Goal: Task Accomplishment & Management: Complete application form

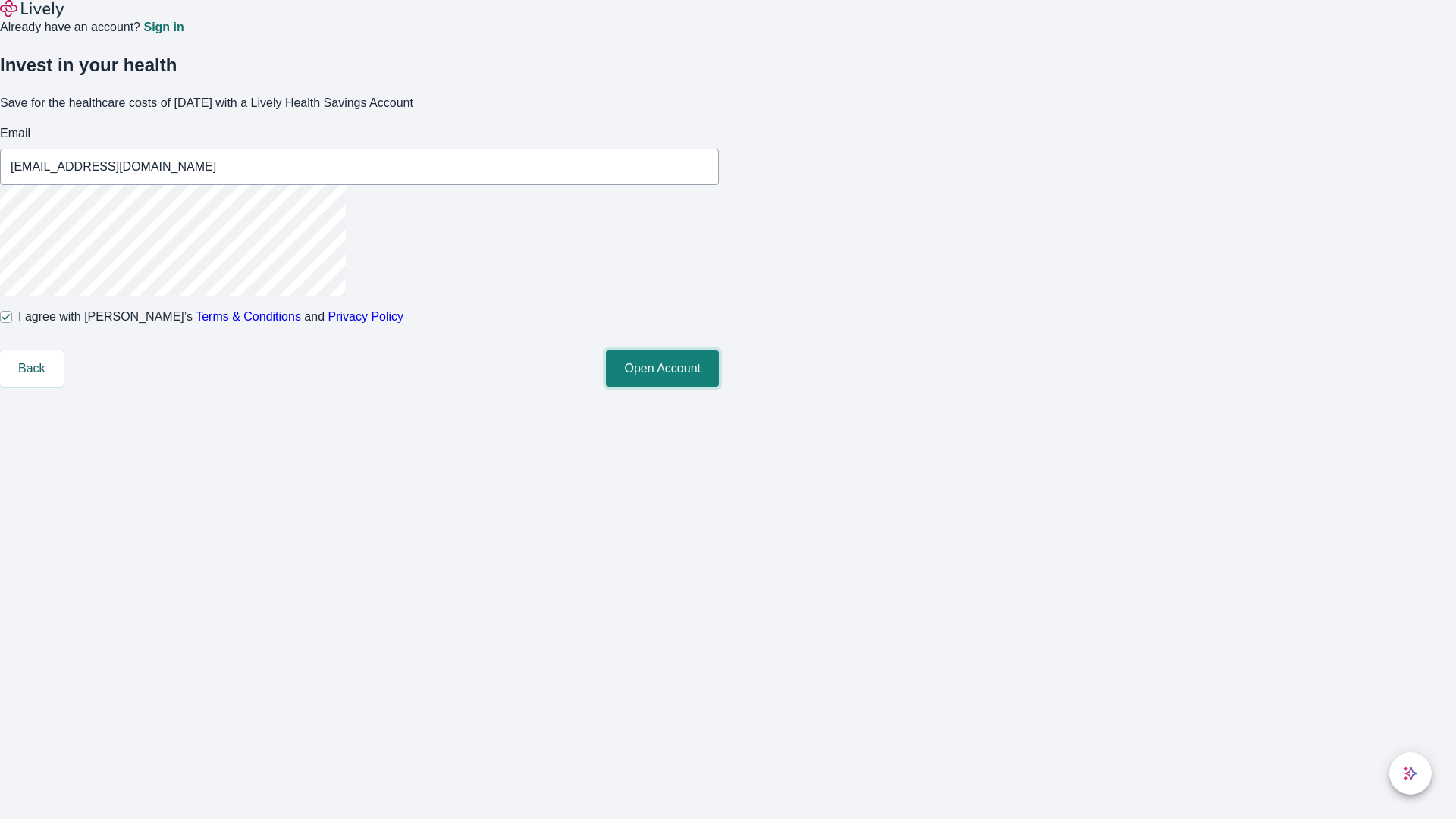
click at [719, 387] on button "Open Account" at bounding box center [662, 368] width 113 height 37
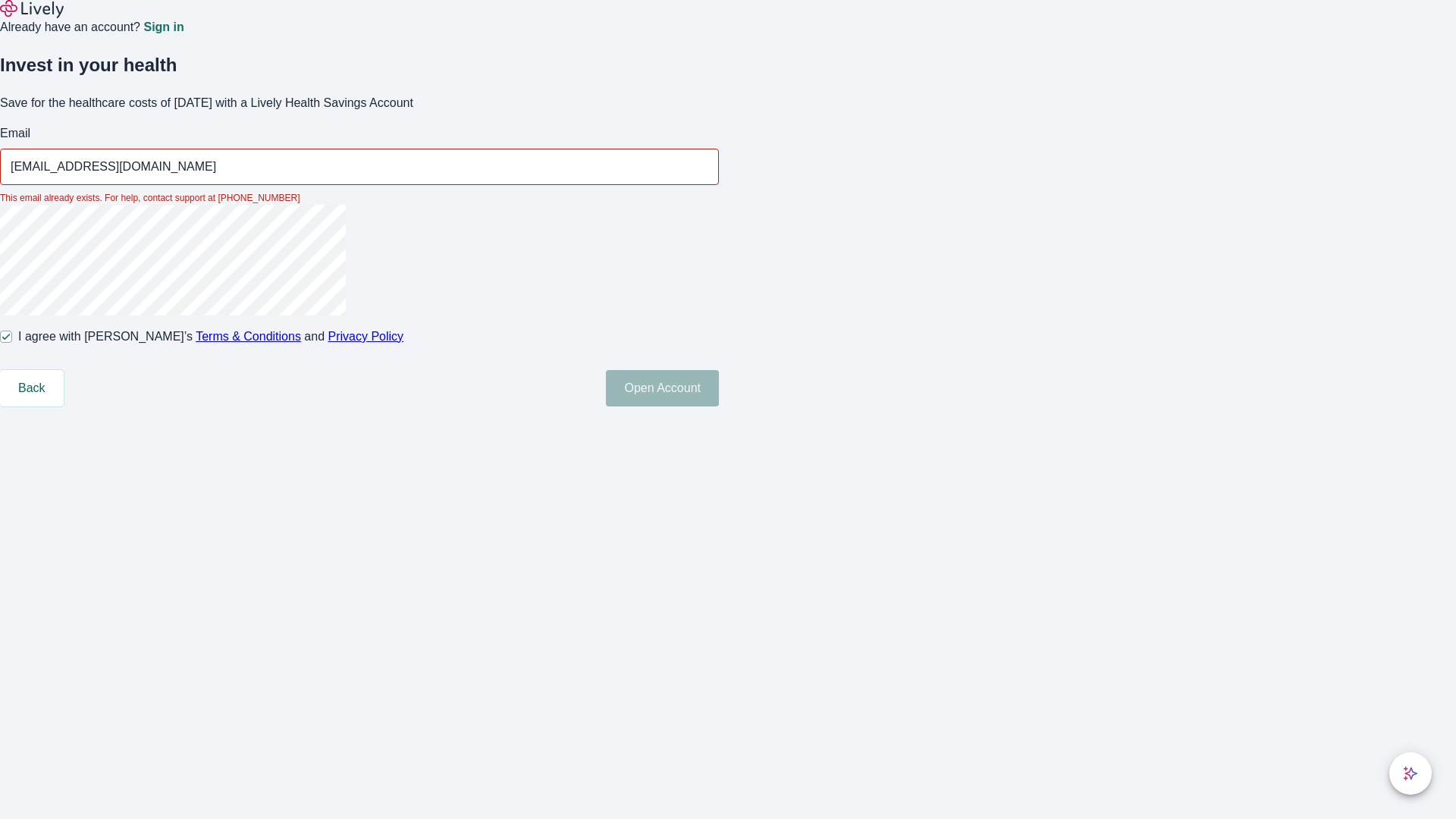
type input "[EMAIL_ADDRESS][DOMAIN_NAME]"
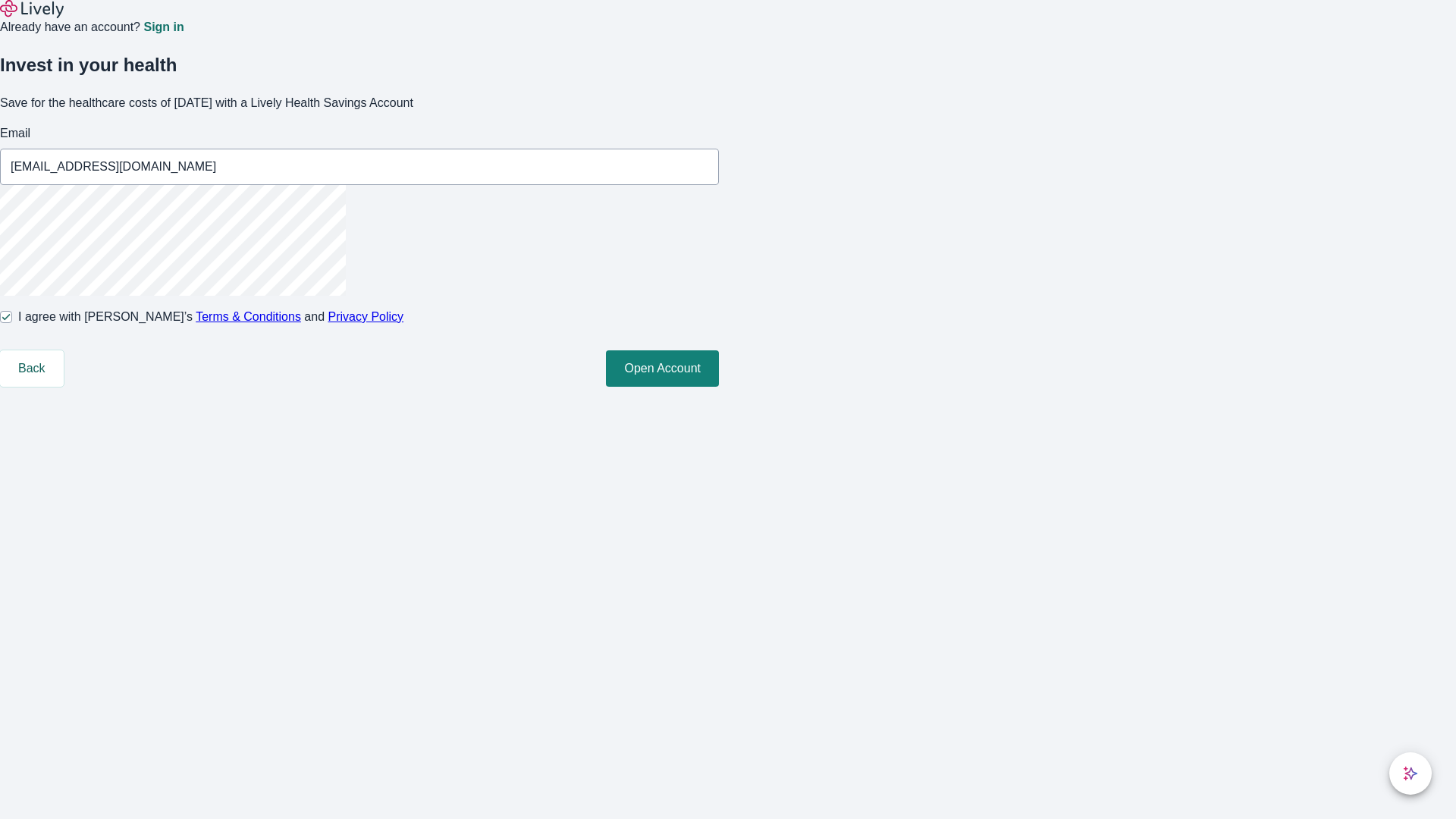
click at [12, 323] on input "I agree with Lively’s Terms & Conditions and Privacy Policy" at bounding box center [6, 317] width 12 height 12
checkbox input "false"
type input "[EMAIL_ADDRESS][DOMAIN_NAME]"
click at [12, 323] on input "I agree with Lively’s Terms & Conditions and Privacy Policy" at bounding box center [6, 317] width 12 height 12
checkbox input "true"
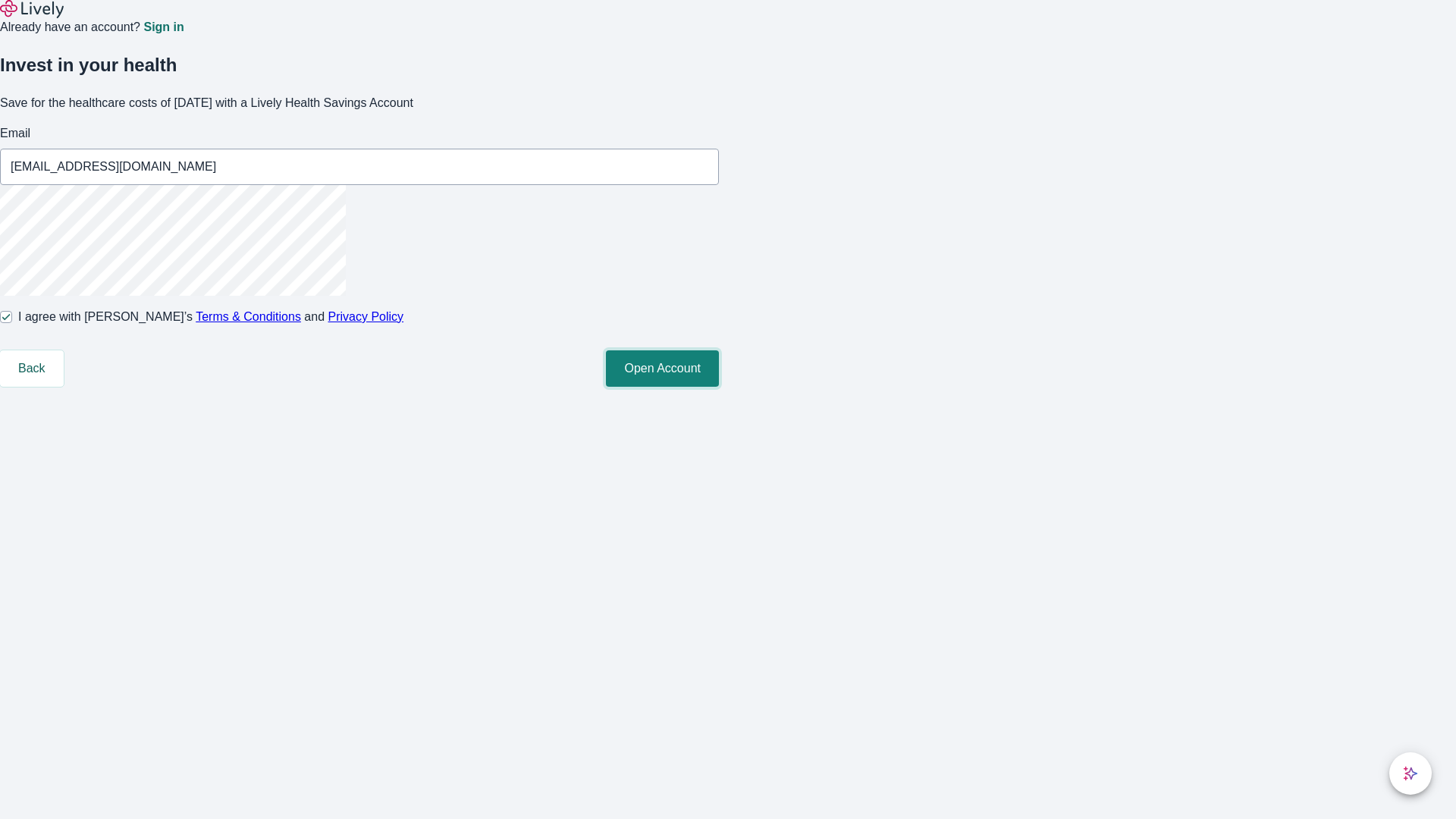
click at [719, 387] on button "Open Account" at bounding box center [662, 368] width 113 height 37
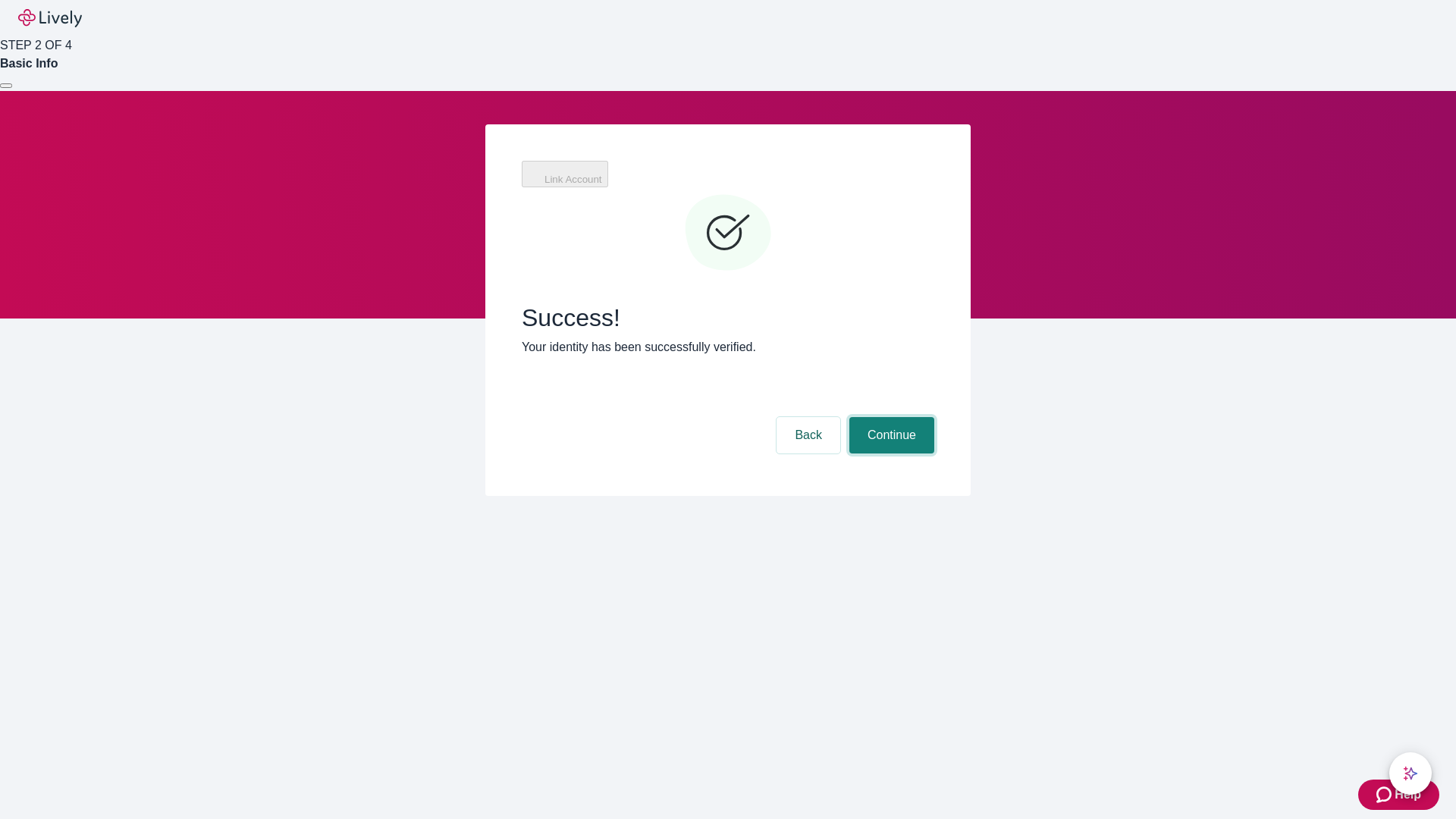
click at [890, 417] on button "Continue" at bounding box center [892, 435] width 85 height 37
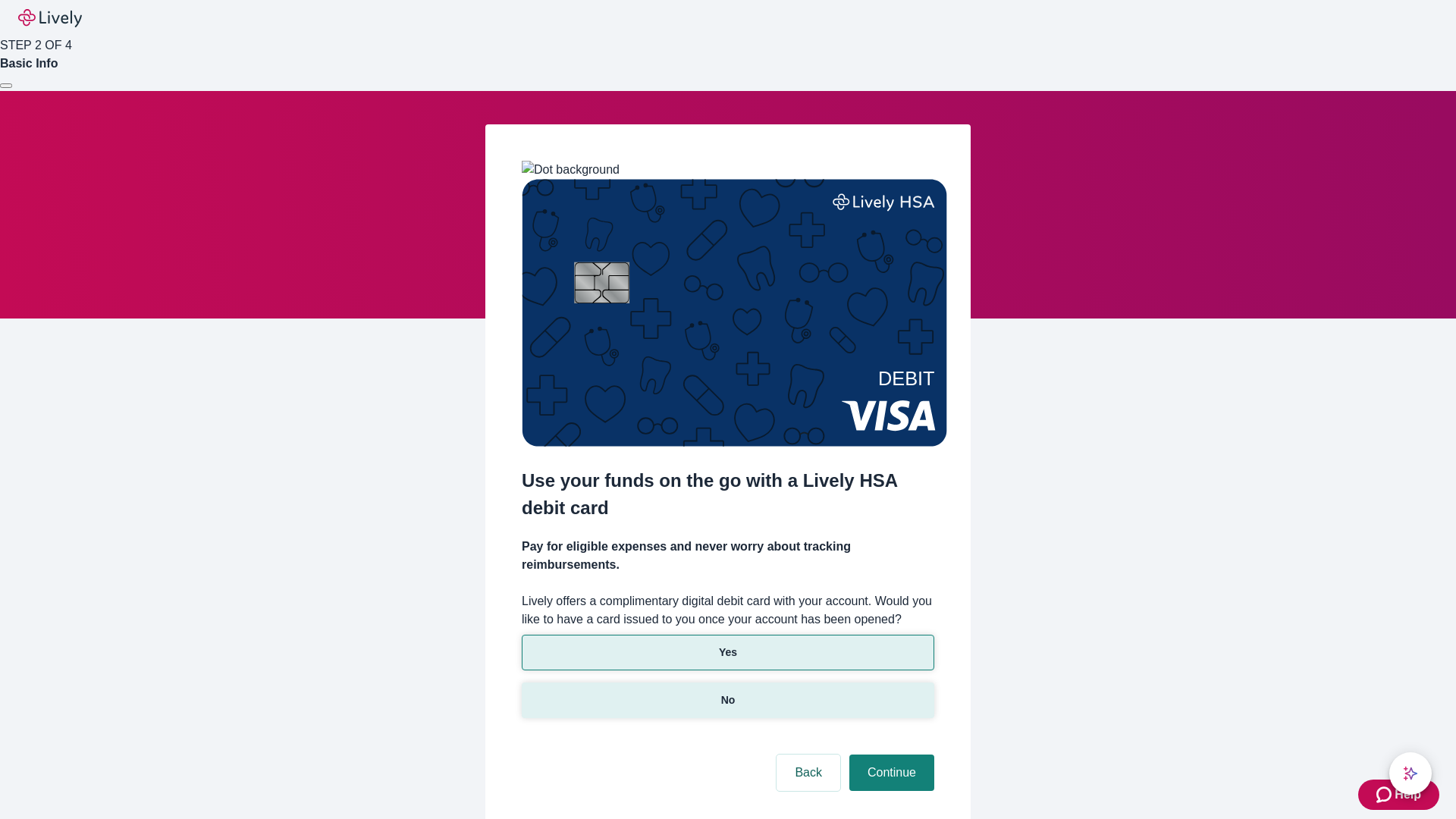
click at [728, 692] on p "No" at bounding box center [728, 700] width 14 height 16
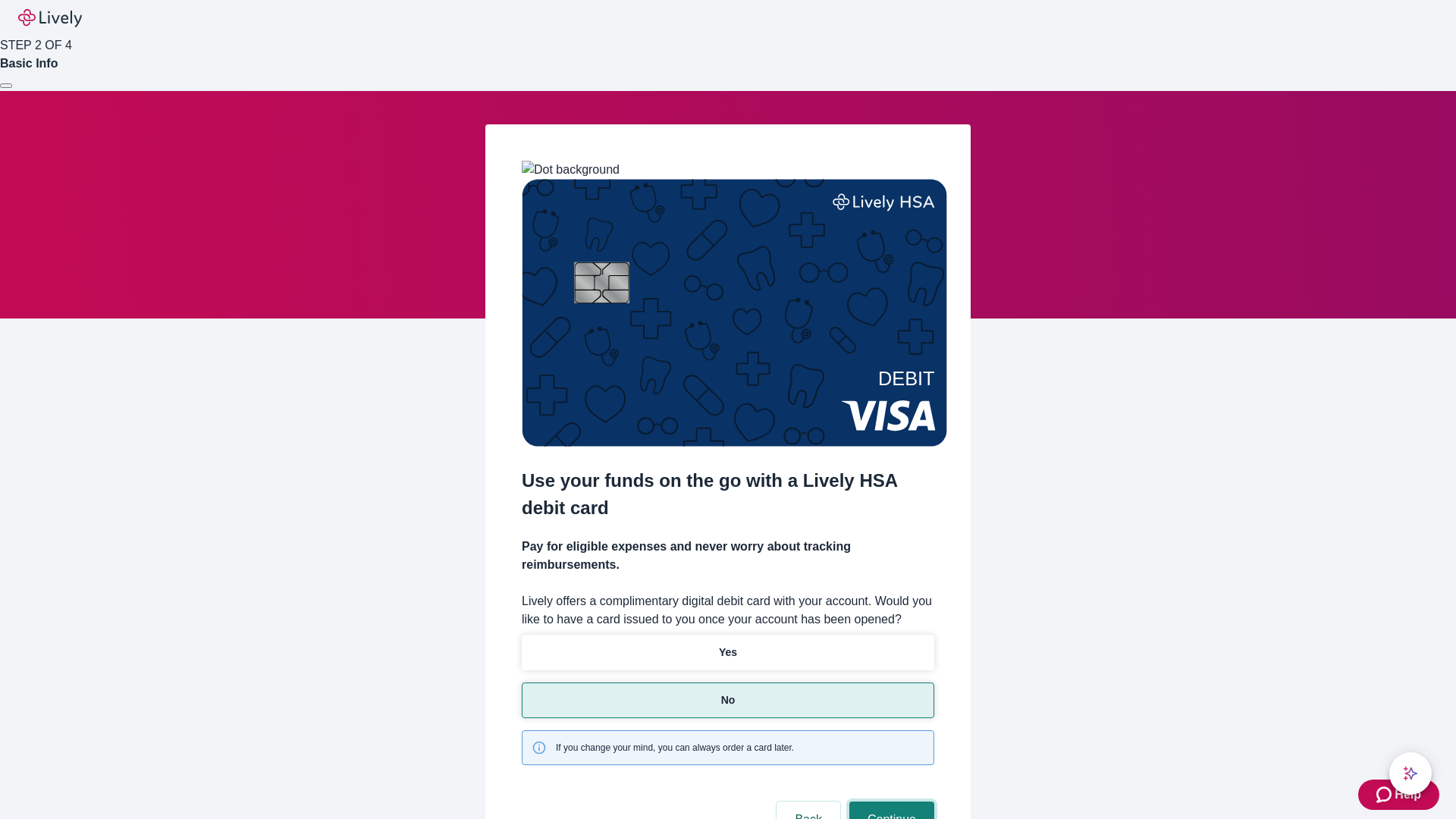
click at [890, 801] on button "Continue" at bounding box center [892, 819] width 85 height 37
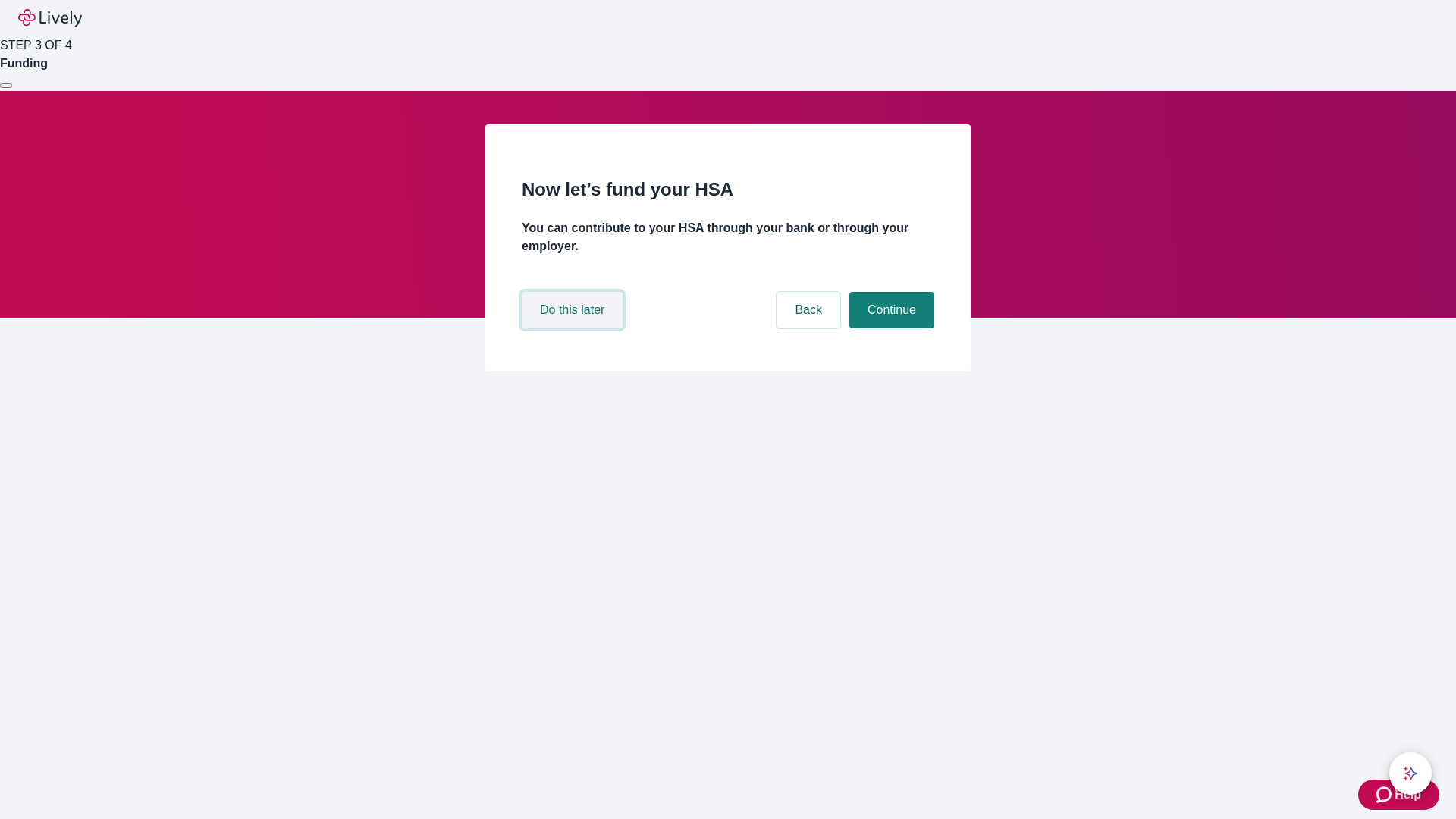
click at [574, 328] on button "Do this later" at bounding box center [573, 309] width 101 height 37
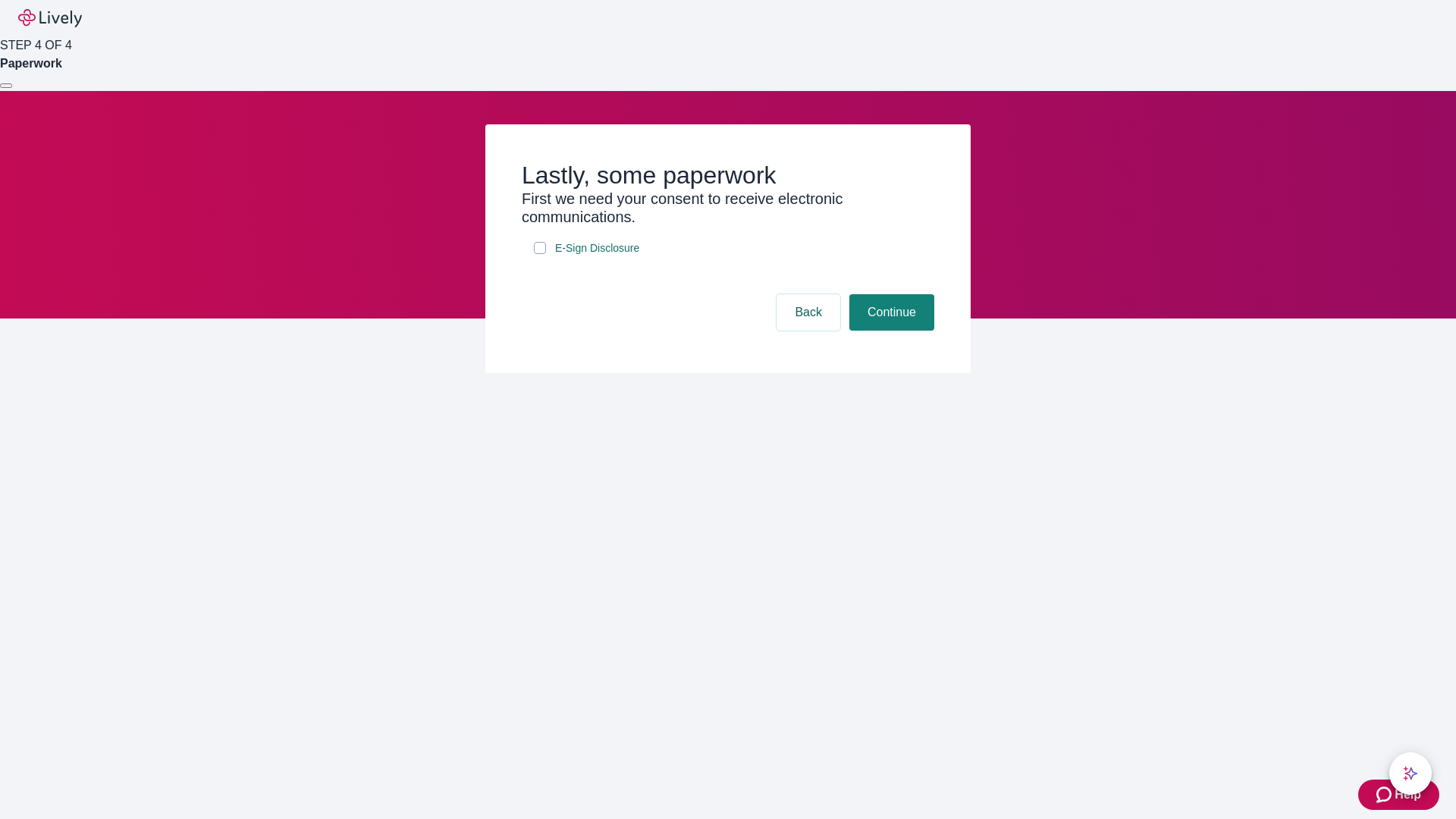
click at [540, 254] on input "E-Sign Disclosure" at bounding box center [540, 247] width 12 height 12
checkbox input "true"
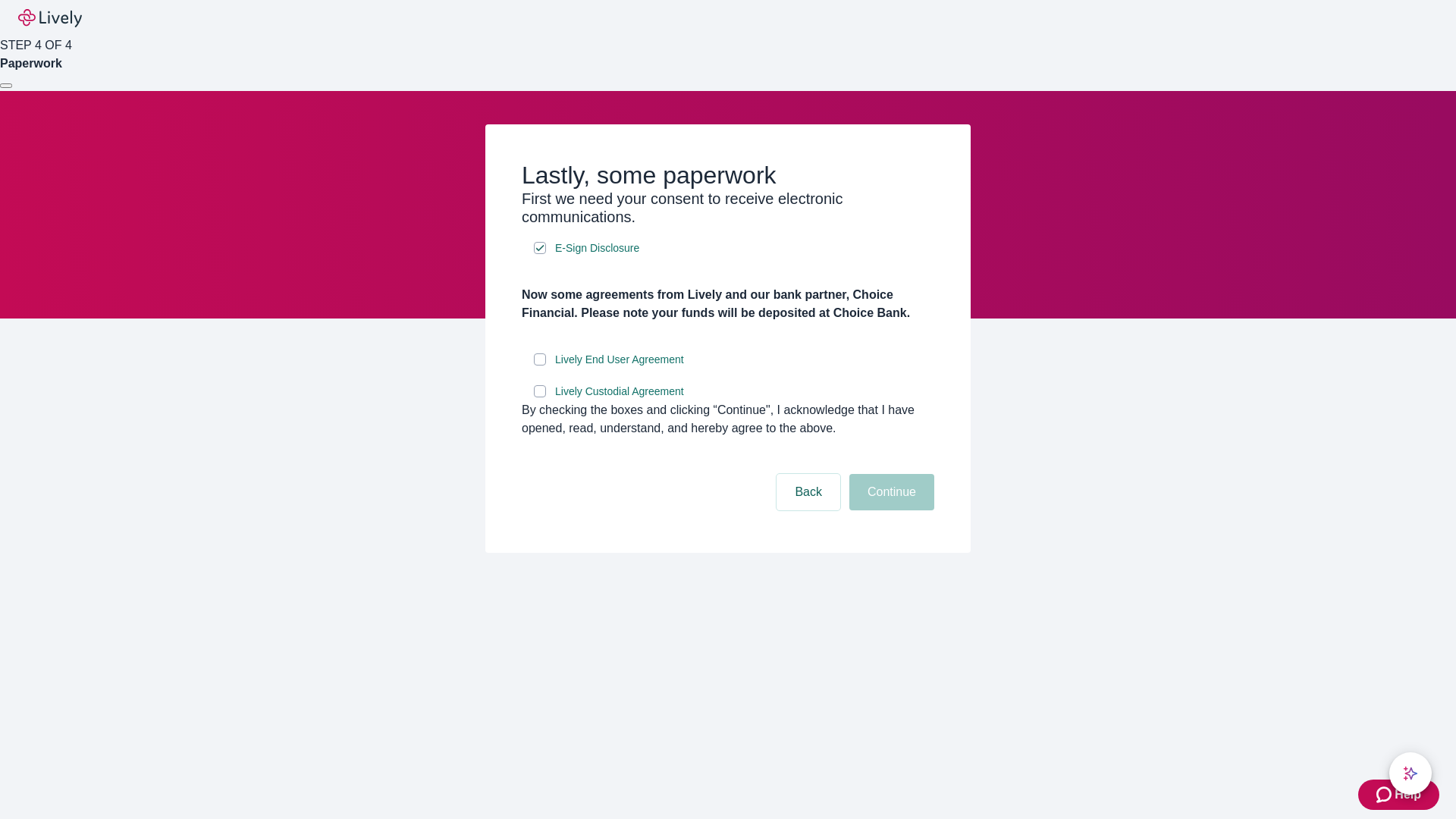
click at [540, 365] on input "Lively End User Agreement" at bounding box center [540, 359] width 12 height 12
checkbox input "true"
click at [540, 397] on input "Lively Custodial Agreement" at bounding box center [540, 391] width 12 height 12
checkbox input "true"
click at [890, 510] on button "Continue" at bounding box center [892, 492] width 85 height 37
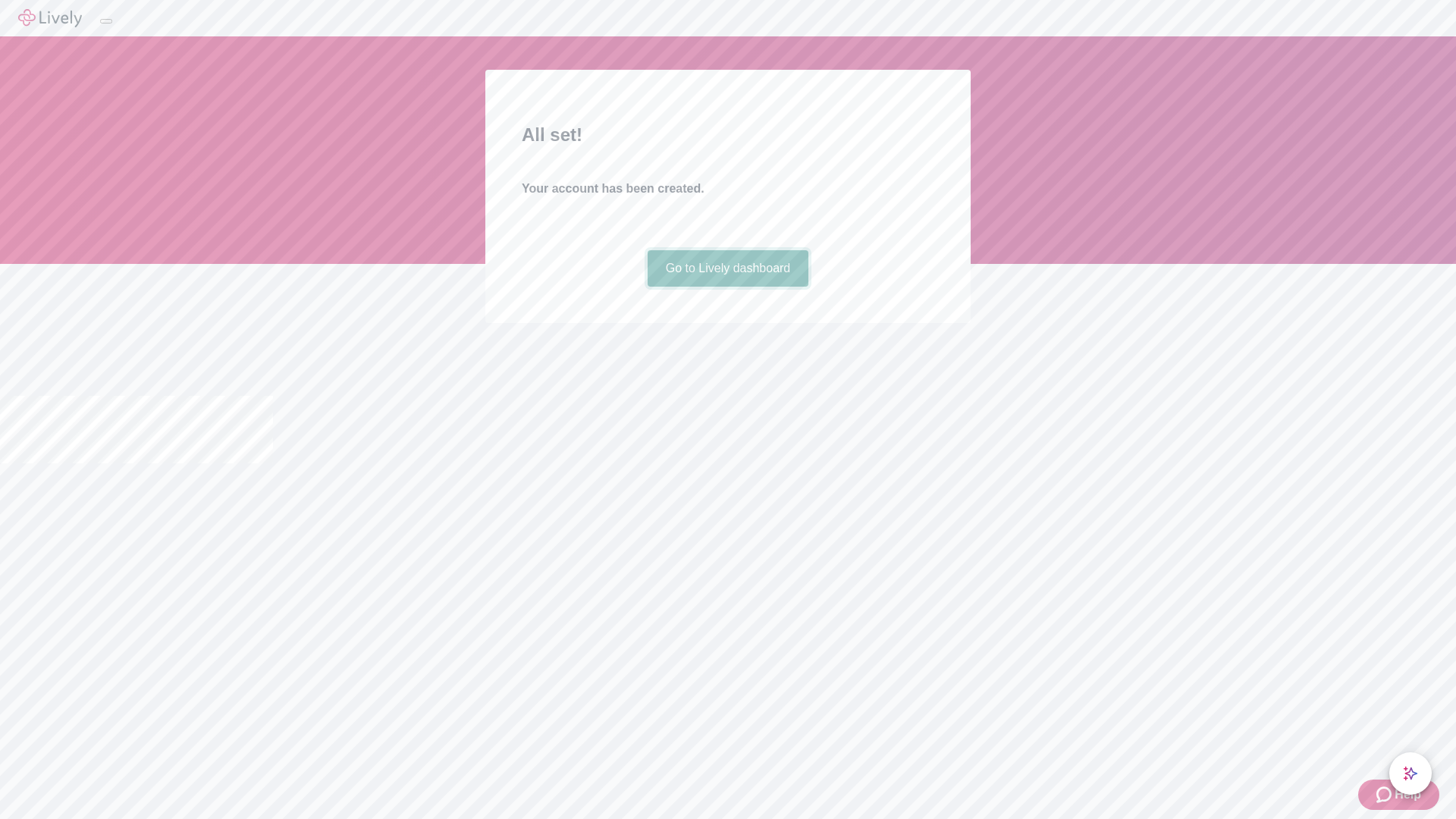
click at [728, 287] on link "Go to Lively dashboard" at bounding box center [728, 268] width 161 height 37
